Goal: Task Accomplishment & Management: Use online tool/utility

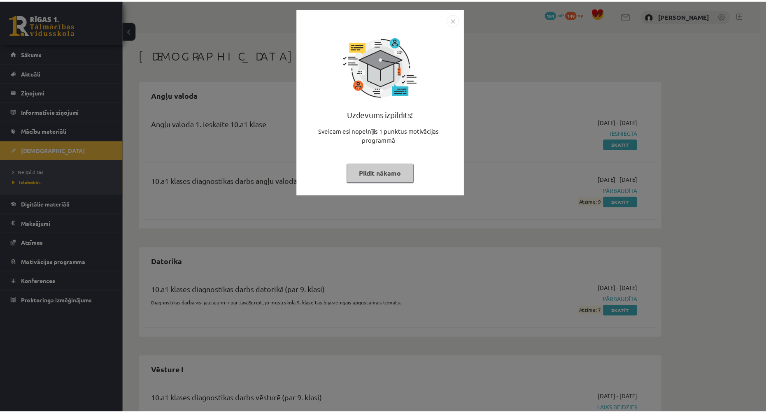
scroll to position [9, 0]
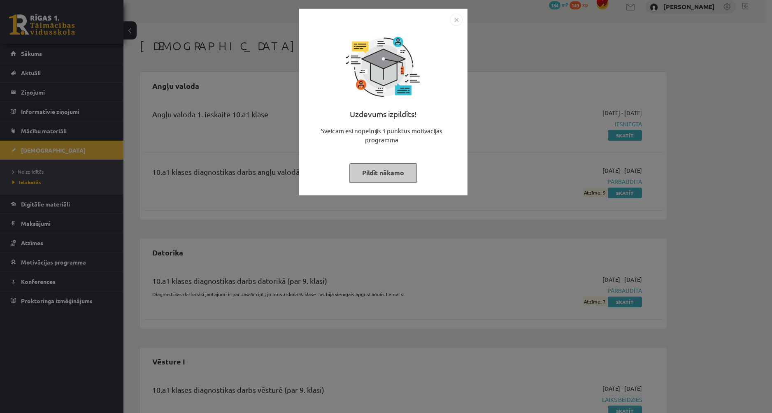
click at [458, 153] on div "Uzdevums izpildīts! Sveicam esi nopelnījis 1 punktus motivācijas programmā Pild…" at bounding box center [383, 108] width 159 height 165
click at [405, 171] on button "Pildīt nākamo" at bounding box center [384, 172] width 68 height 19
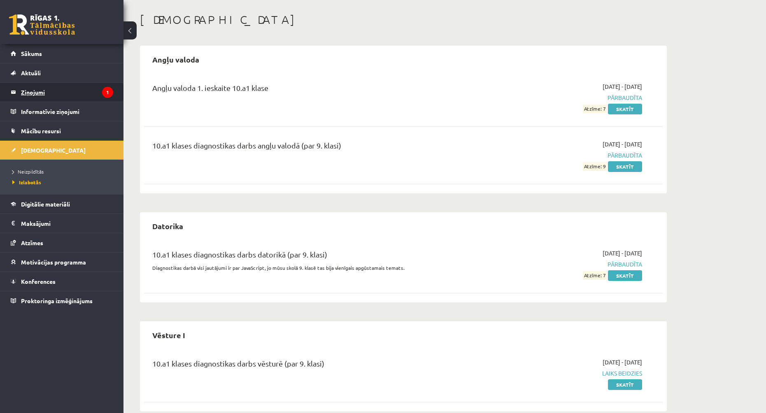
scroll to position [9, 0]
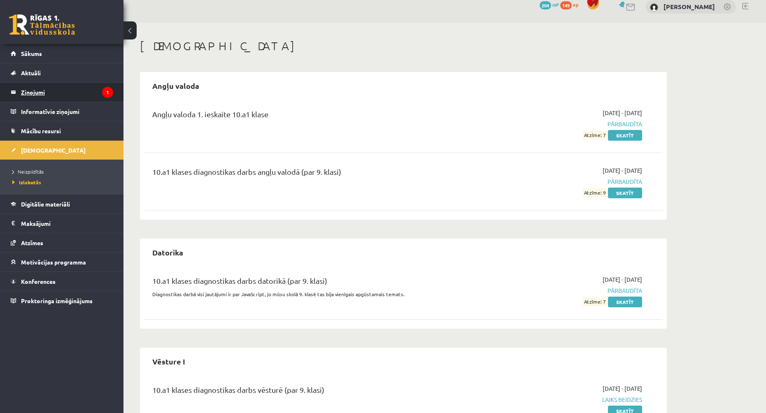
click at [28, 90] on legend "Ziņojumi 1" at bounding box center [67, 92] width 92 height 19
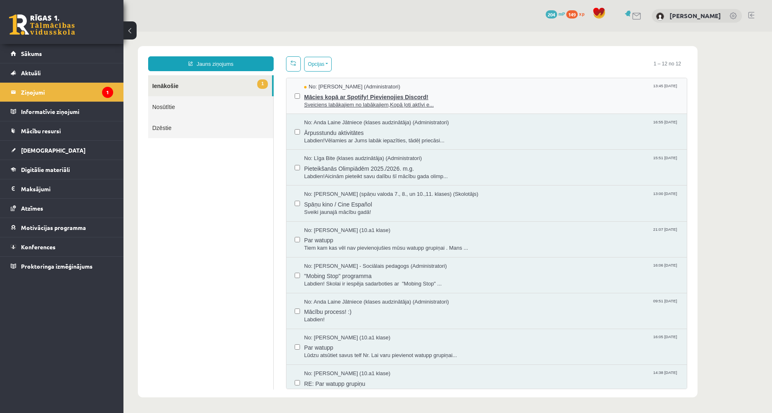
click at [438, 95] on span "Mācies kopā ar Spotify! Pievienojies Discord!" at bounding box center [491, 96] width 375 height 10
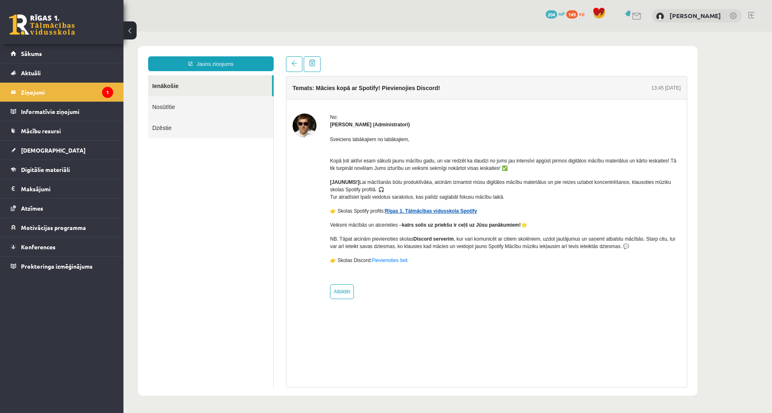
click at [442, 210] on link "Rīgas 1. Tālmācības vidusskola Spotify" at bounding box center [431, 211] width 92 height 6
click at [304, 125] on img at bounding box center [305, 126] width 24 height 24
click at [44, 93] on legend "Ziņojumi 1" at bounding box center [67, 92] width 92 height 19
